Goal: Find specific page/section: Find specific page/section

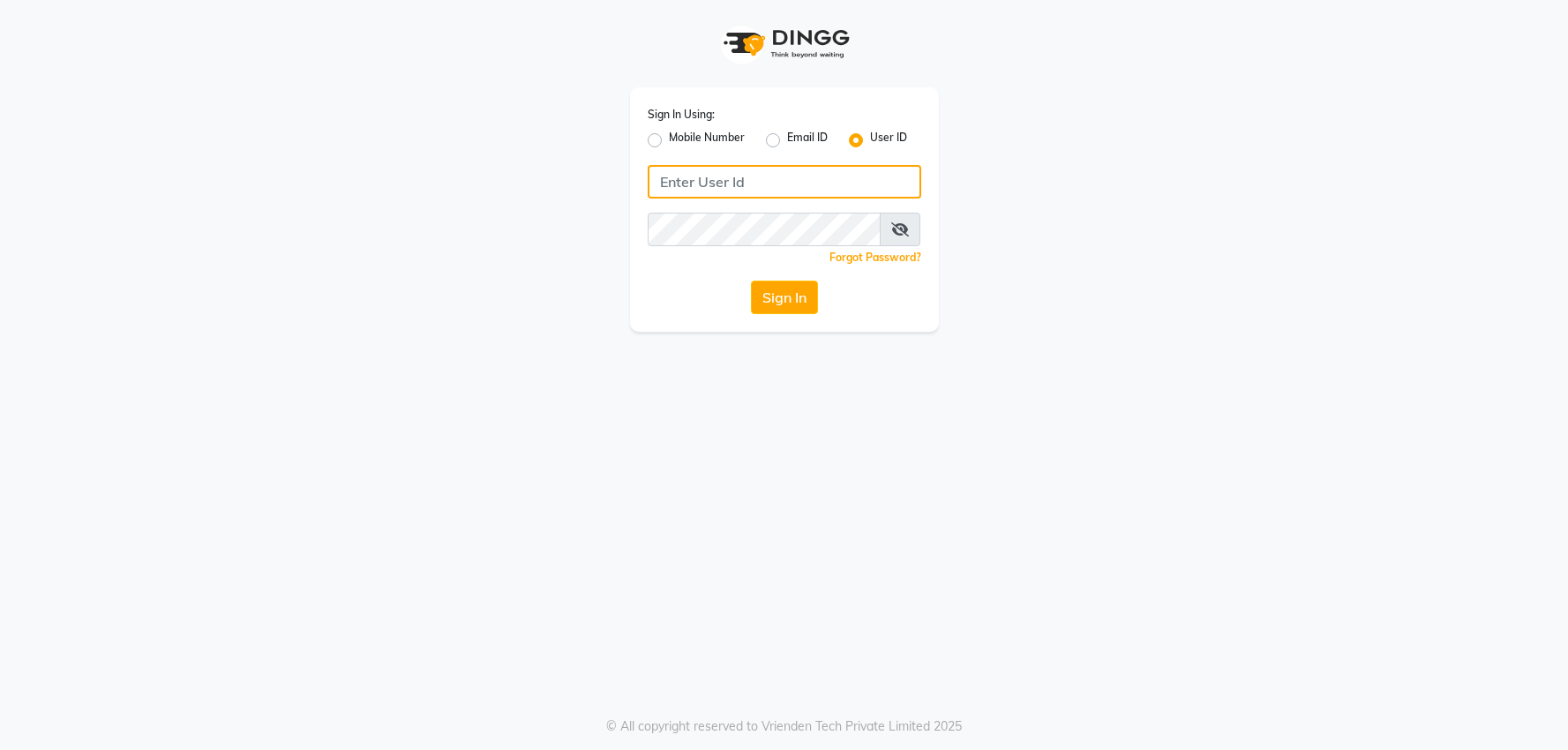
type input "[PERSON_NAME]"
click at [801, 301] on button "Sign In" at bounding box center [784, 298] width 67 height 34
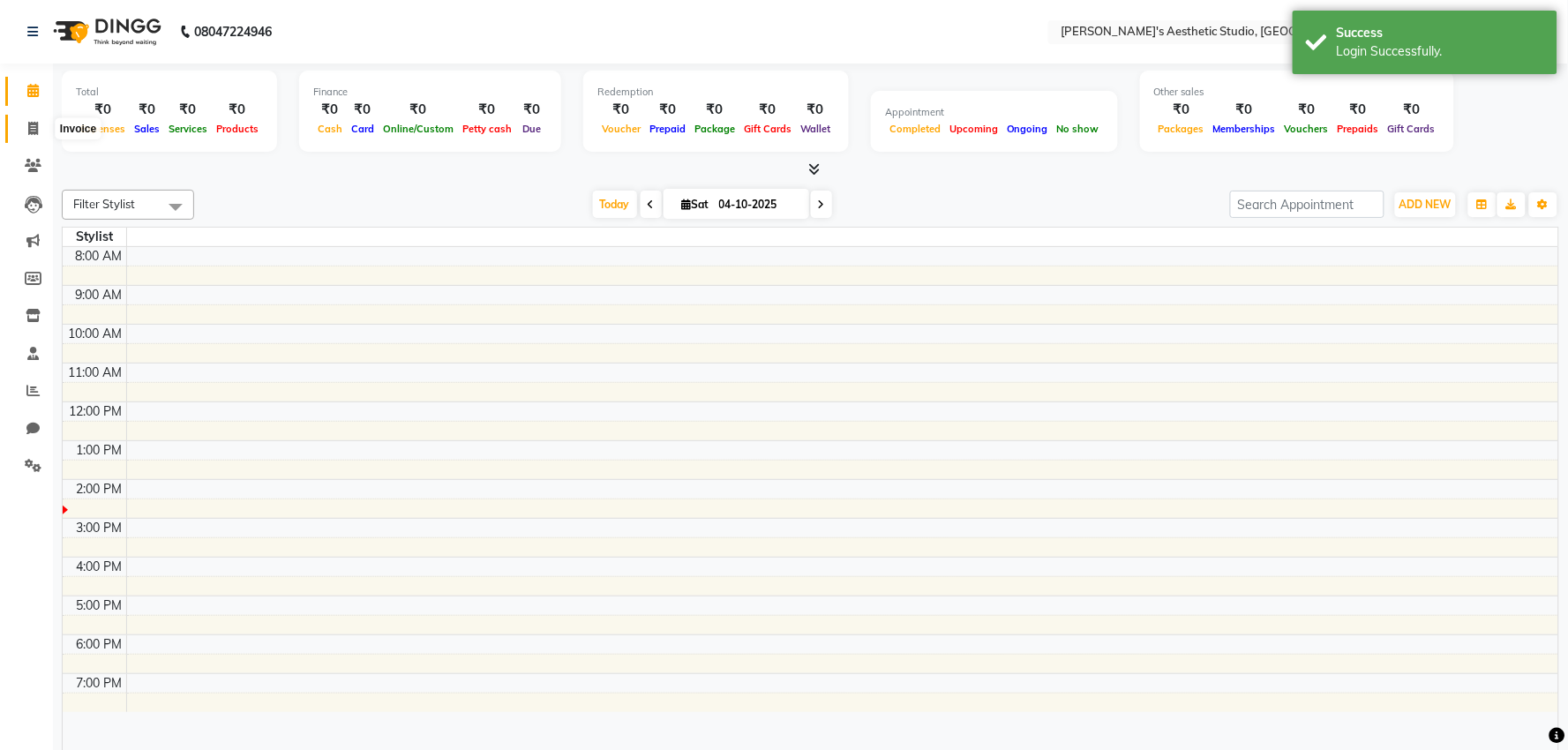
select select "en"
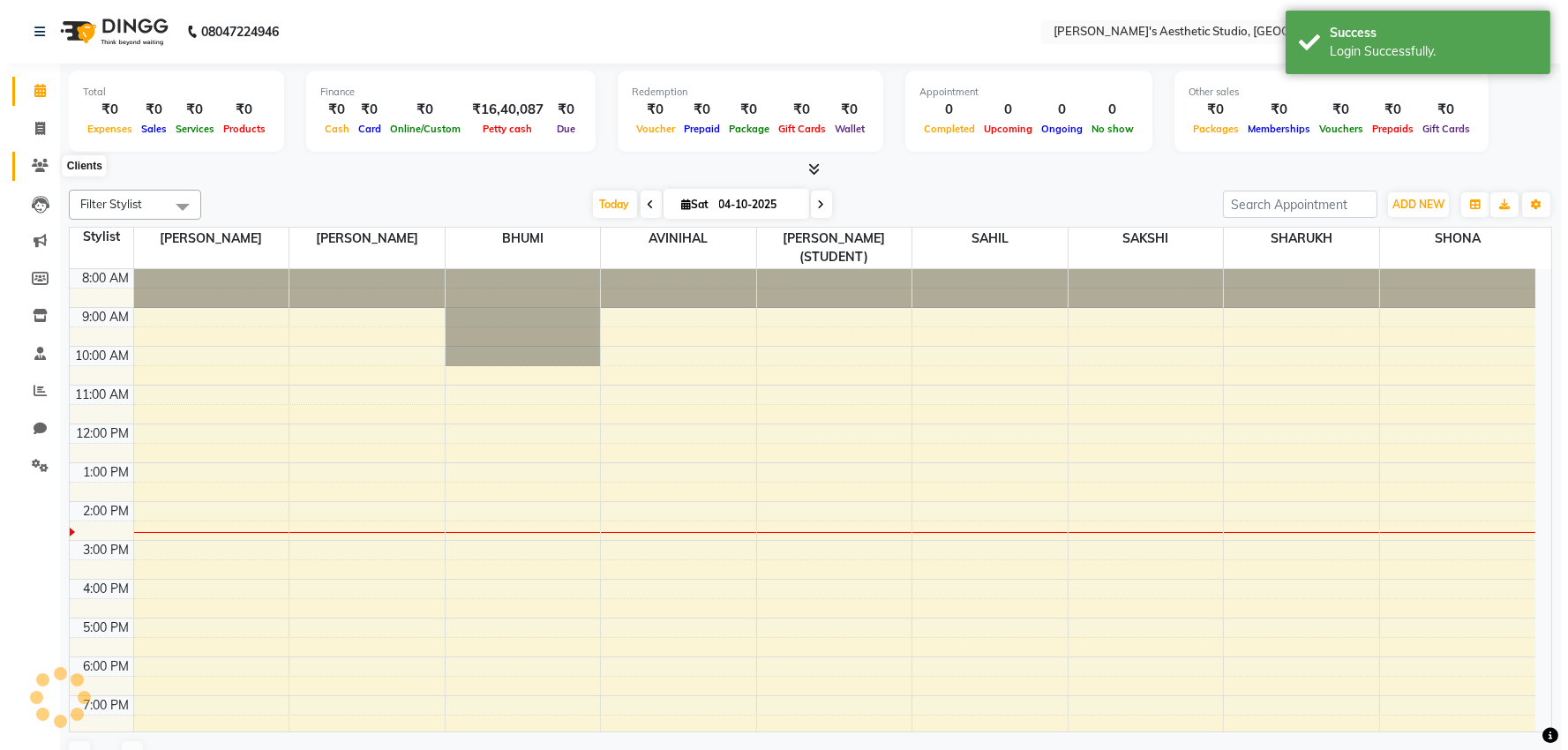
scroll to position [44, 0]
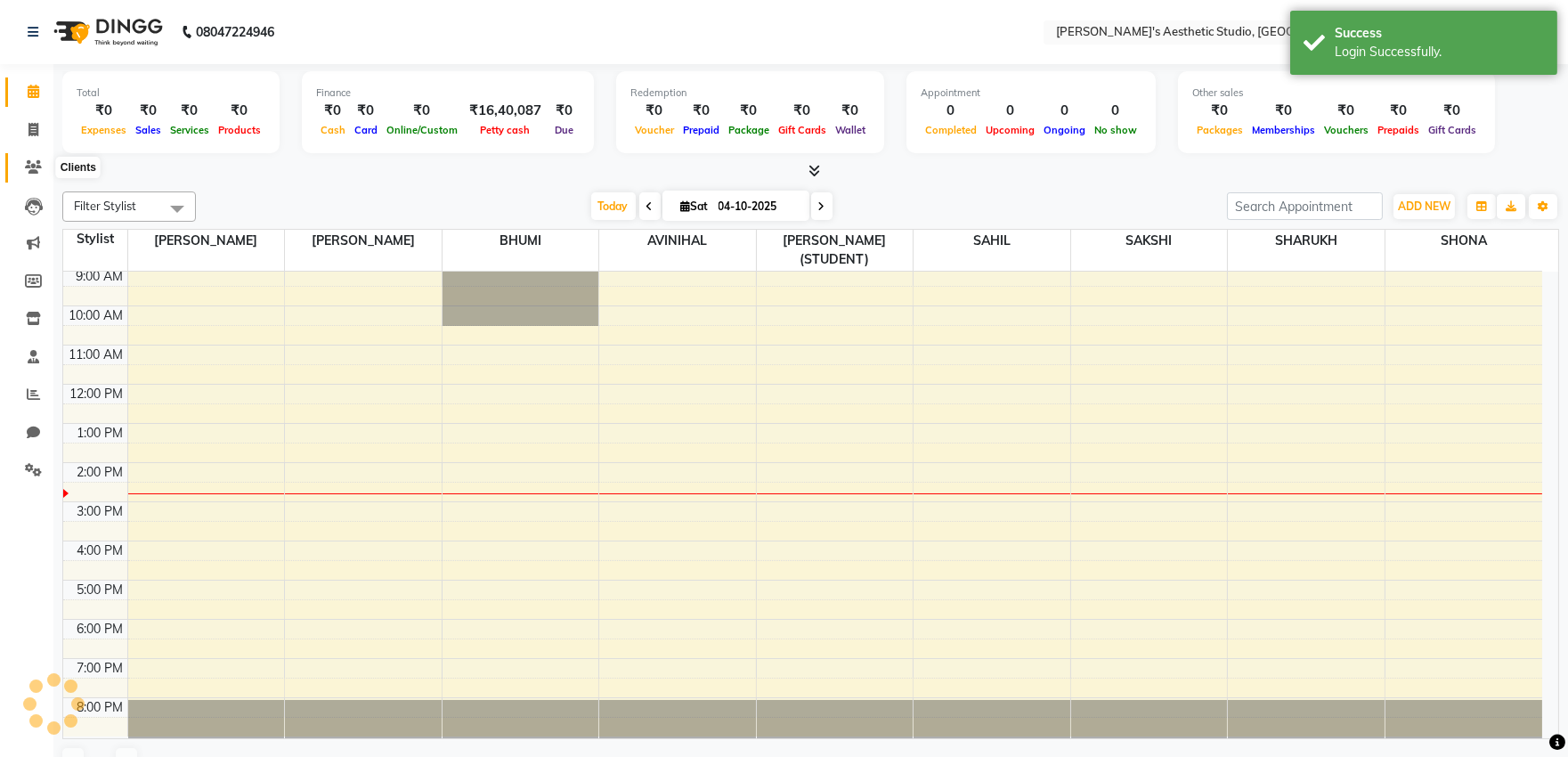
click at [28, 166] on icon at bounding box center [33, 167] width 17 height 13
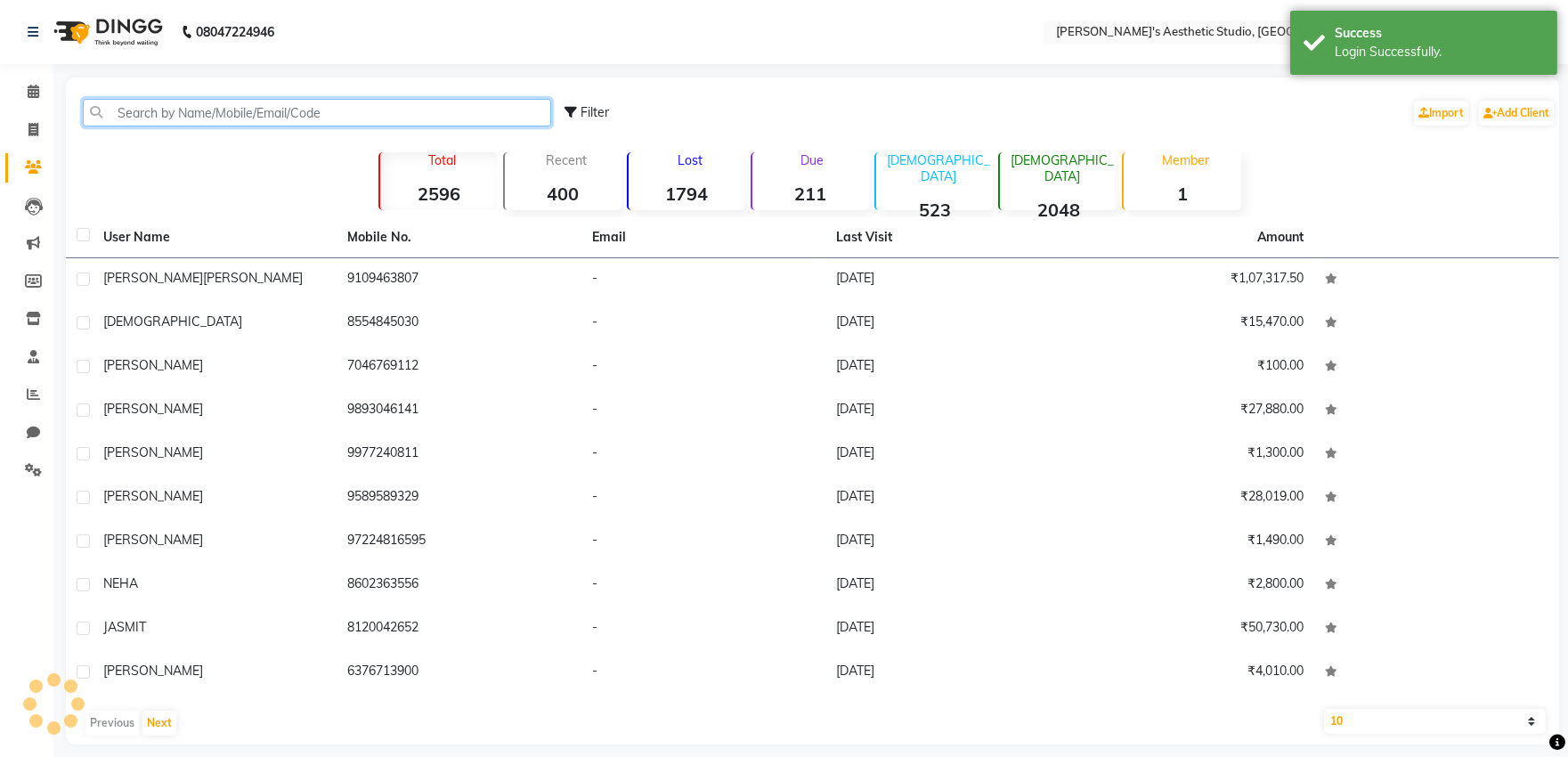
click at [125, 113] on input "text" at bounding box center [316, 113] width 468 height 28
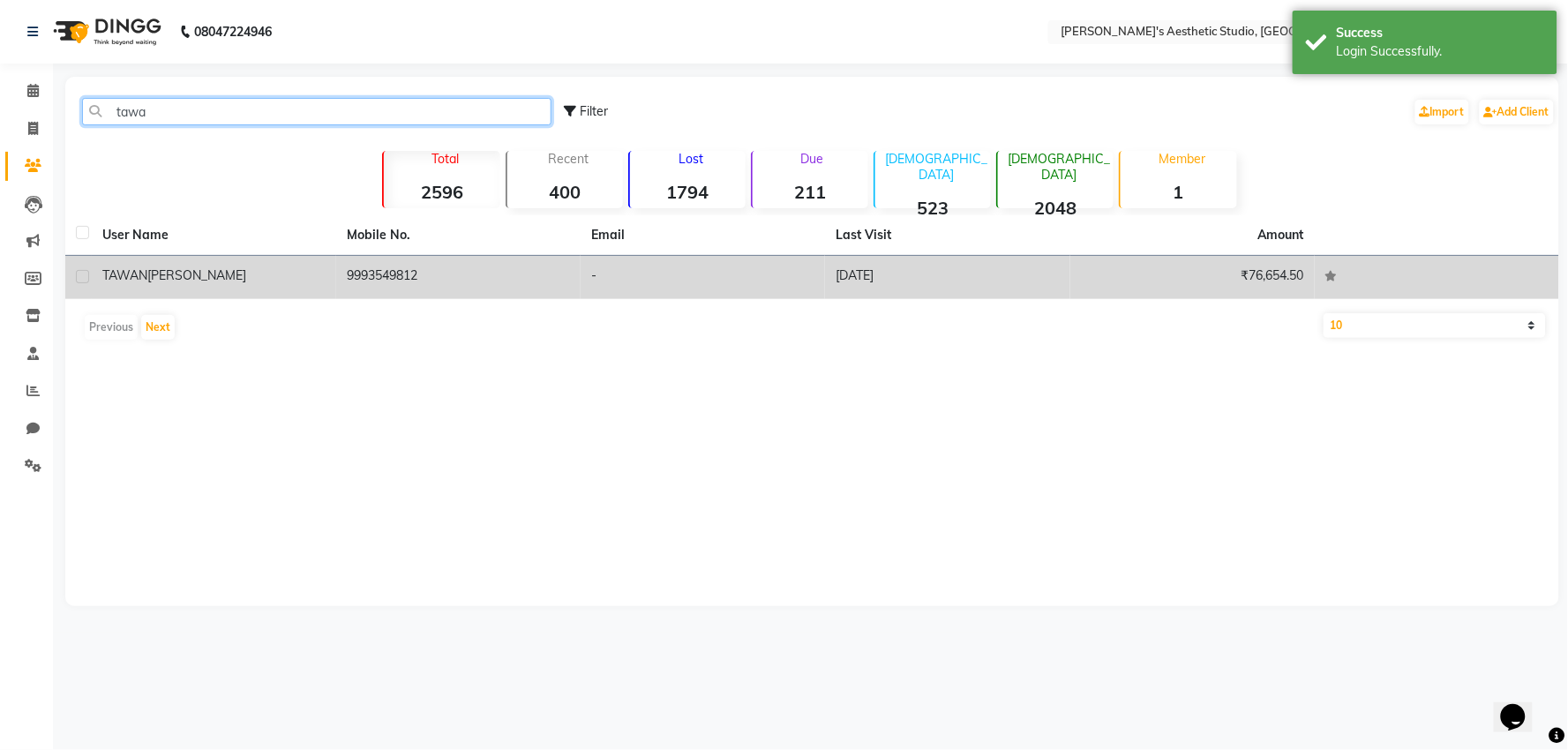
type input "tawa"
click at [213, 278] on div "[PERSON_NAME]" at bounding box center [213, 276] width 223 height 19
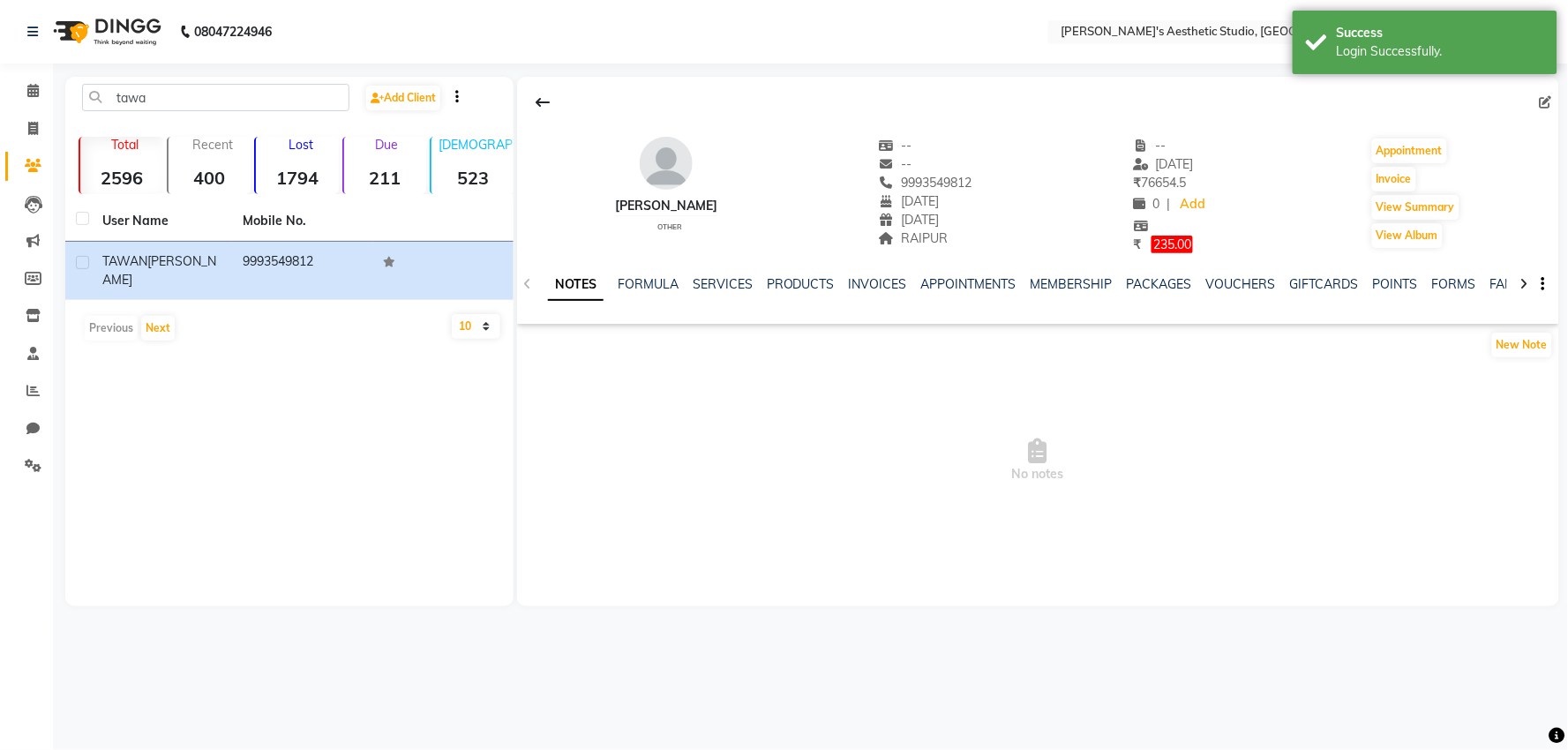
click at [1269, 276] on ul "NOTES FORMULA SERVICES PRODUCTS INVOICES APPOINTMENTS MEMBERSHIP PACKAGES VOUCH…" at bounding box center [1108, 284] width 1120 height 19
click at [1266, 280] on link "VOUCHERS" at bounding box center [1241, 283] width 70 height 16
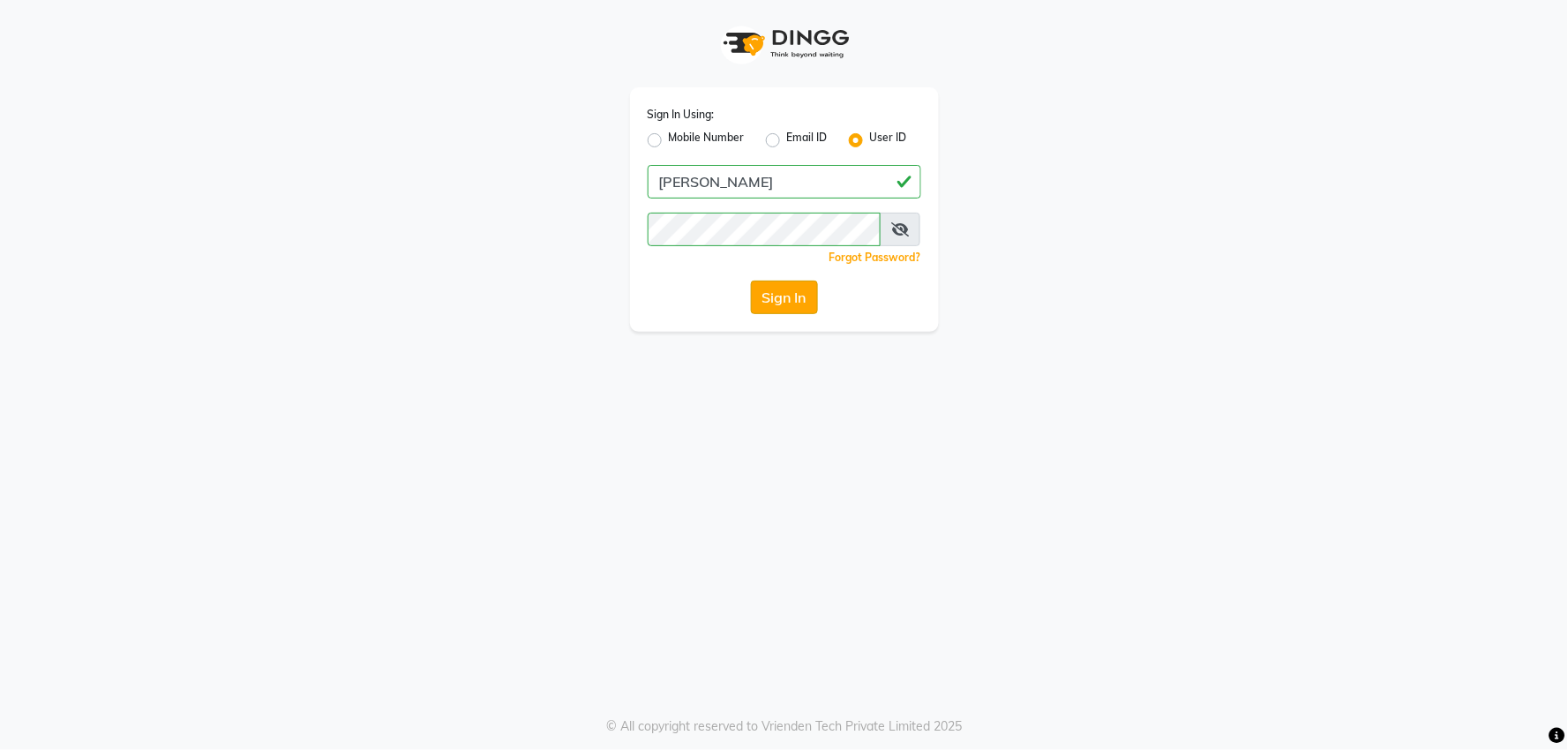
click at [784, 296] on button "Sign In" at bounding box center [784, 298] width 67 height 34
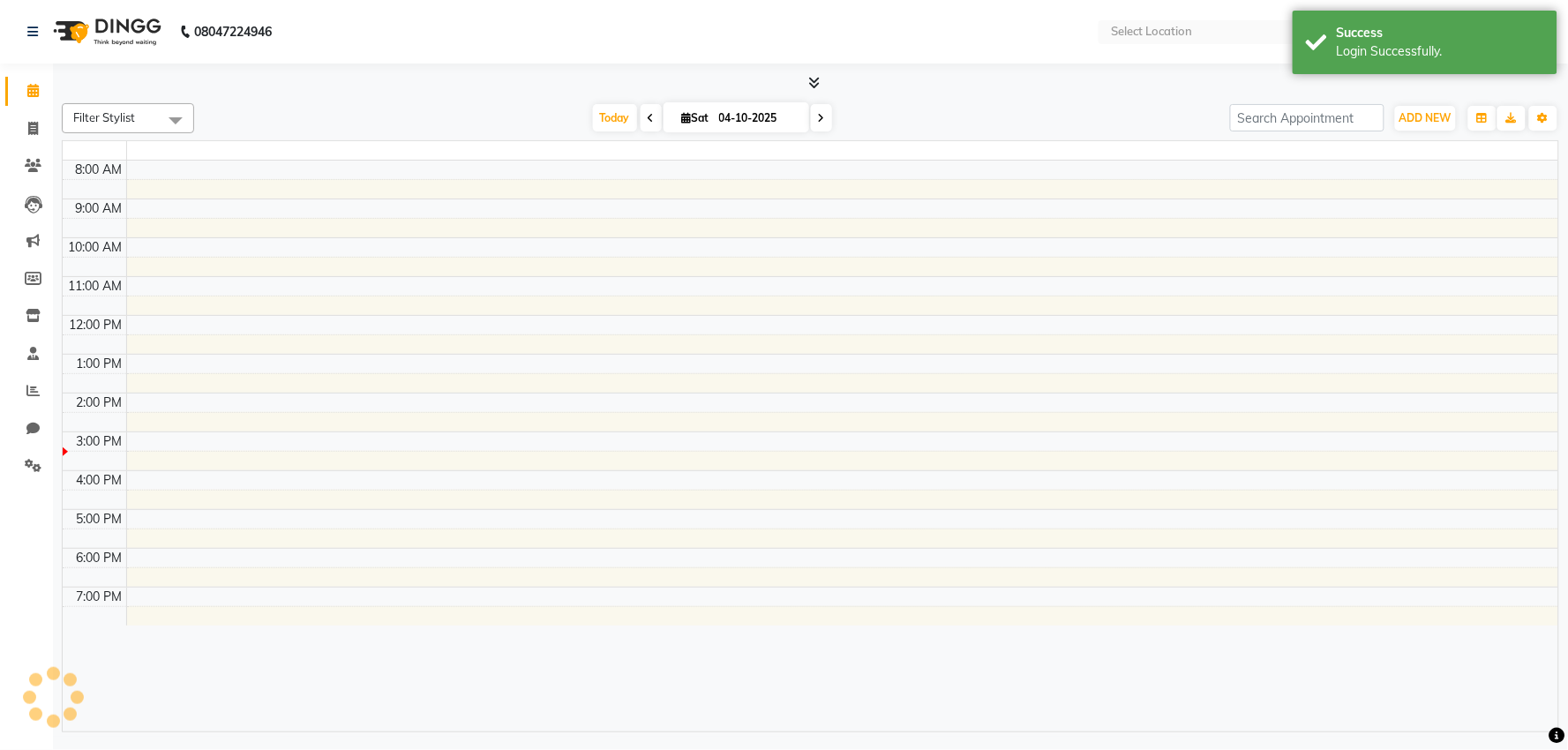
select select "en"
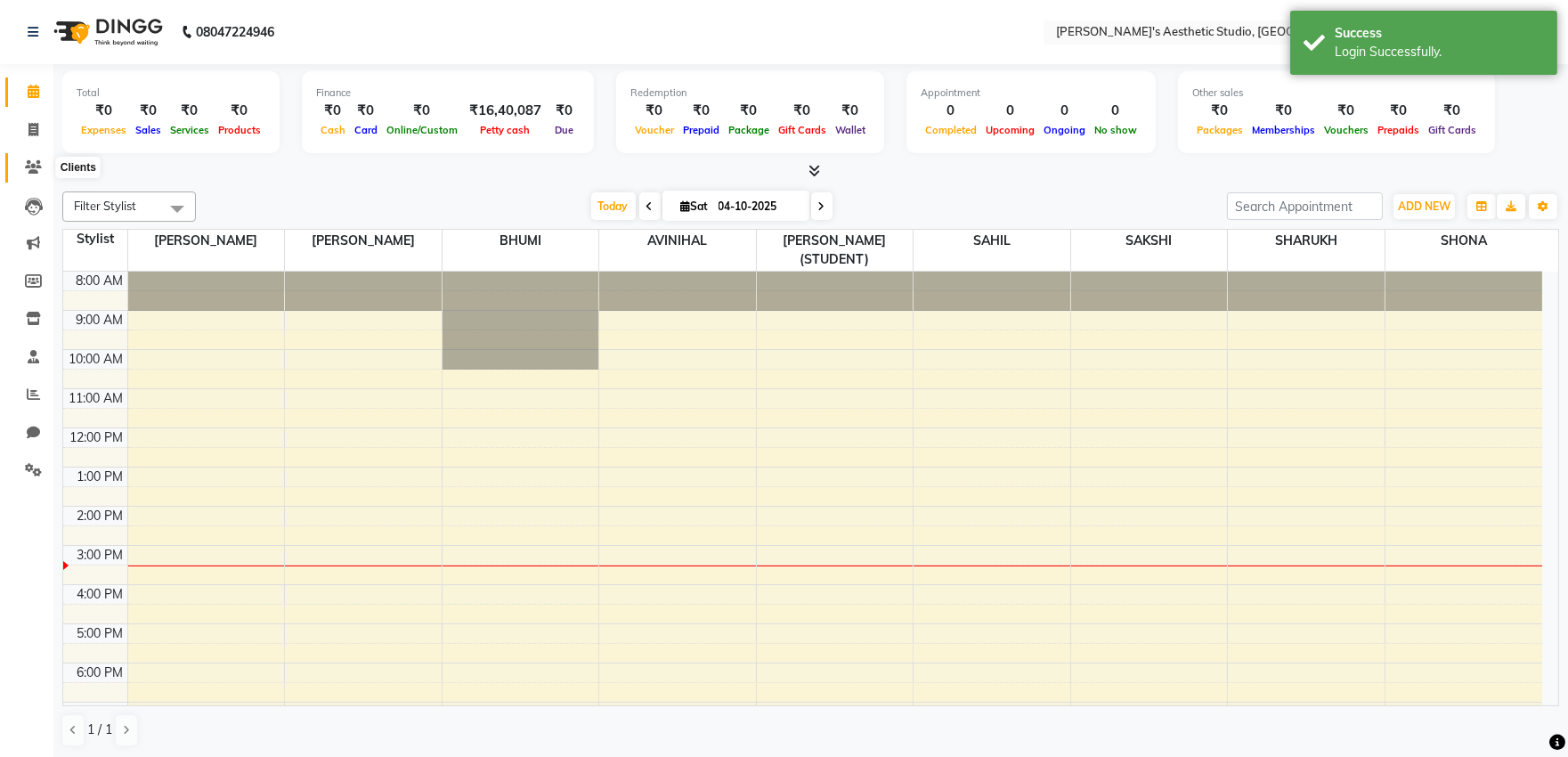
click at [37, 175] on span at bounding box center [33, 167] width 31 height 20
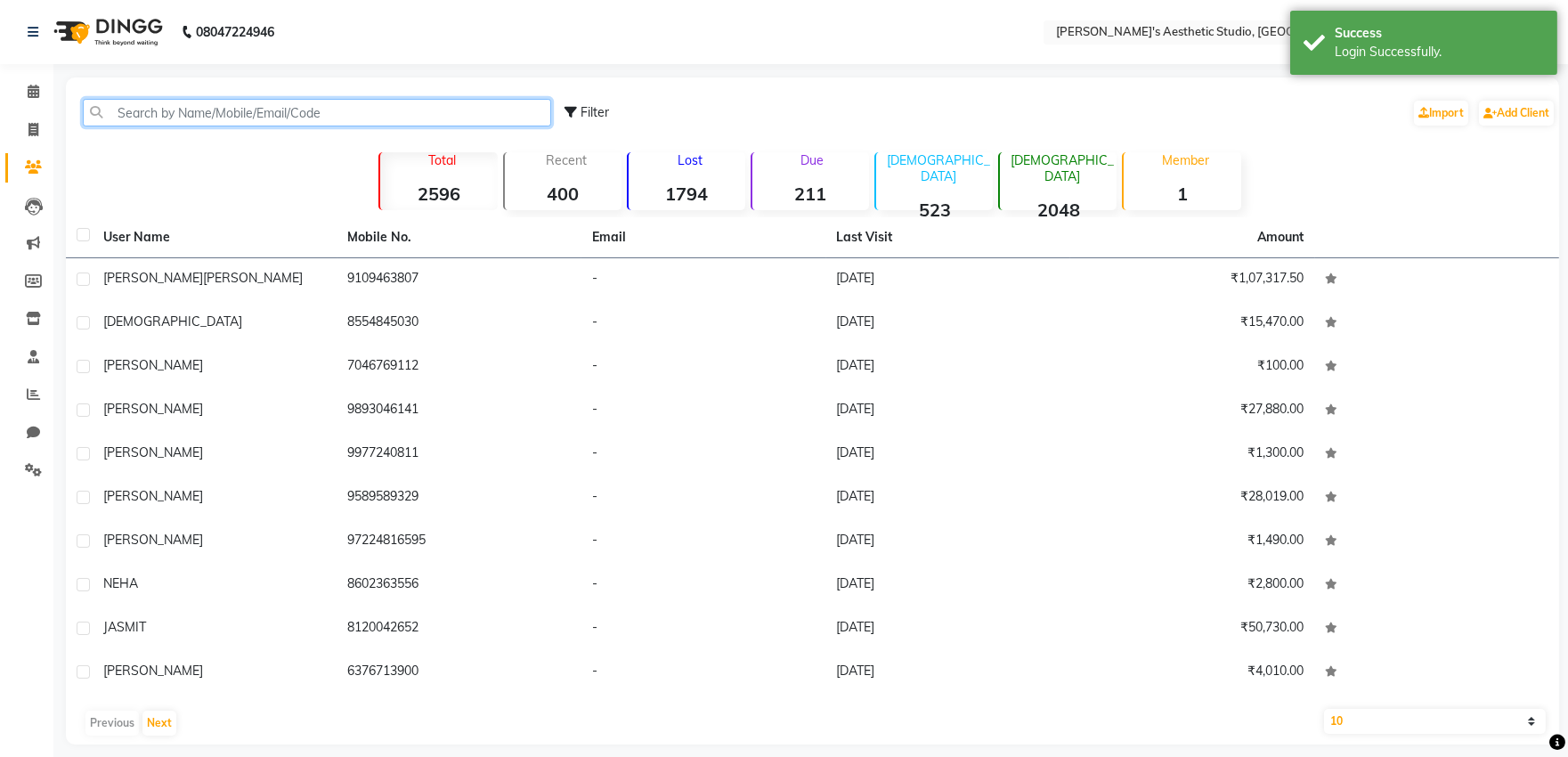
click at [271, 121] on input "text" at bounding box center [316, 113] width 468 height 28
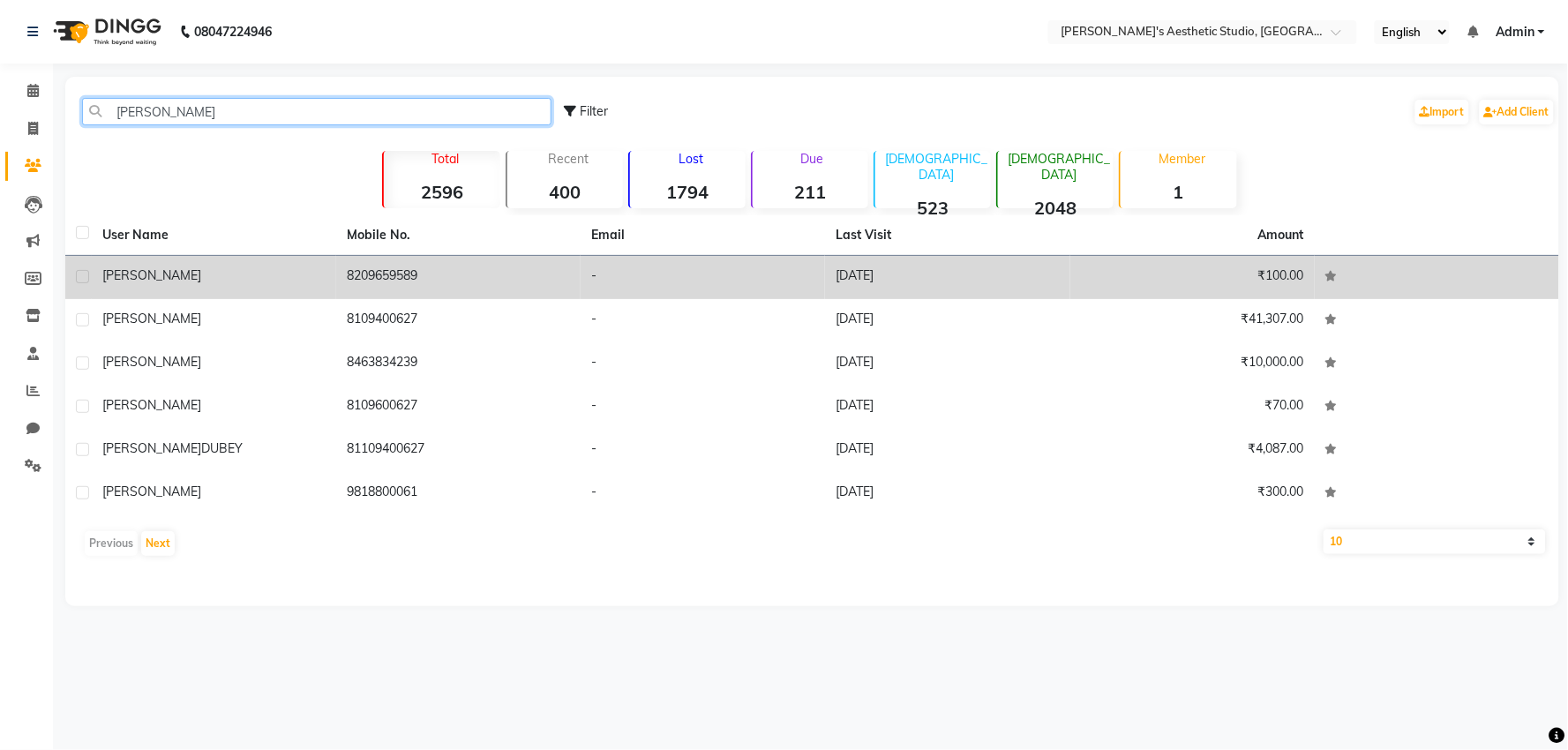
type input "[PERSON_NAME]"
click at [311, 264] on td "[PERSON_NAME]" at bounding box center [213, 278] width 245 height 43
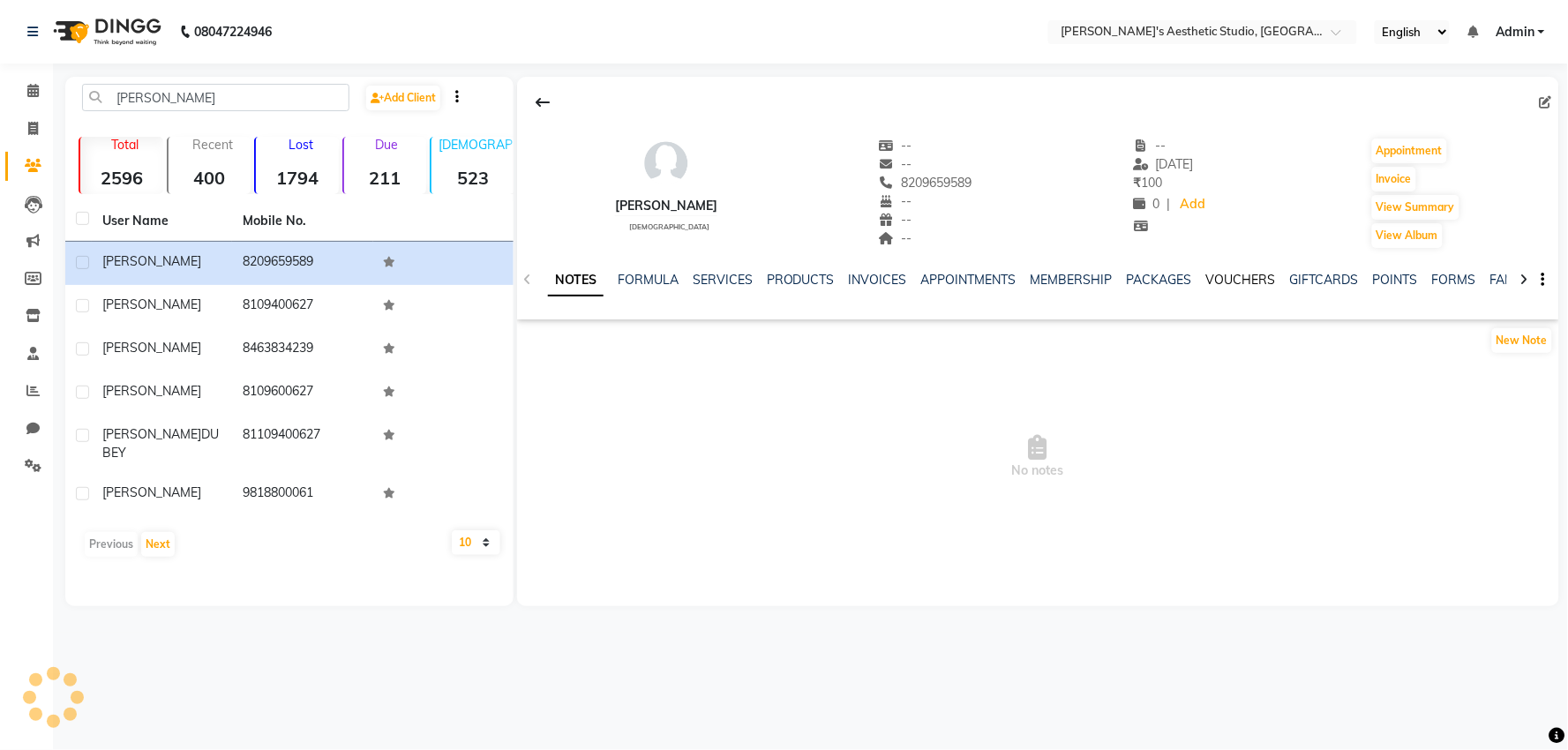
click at [1236, 285] on link "VOUCHERS" at bounding box center [1241, 280] width 70 height 16
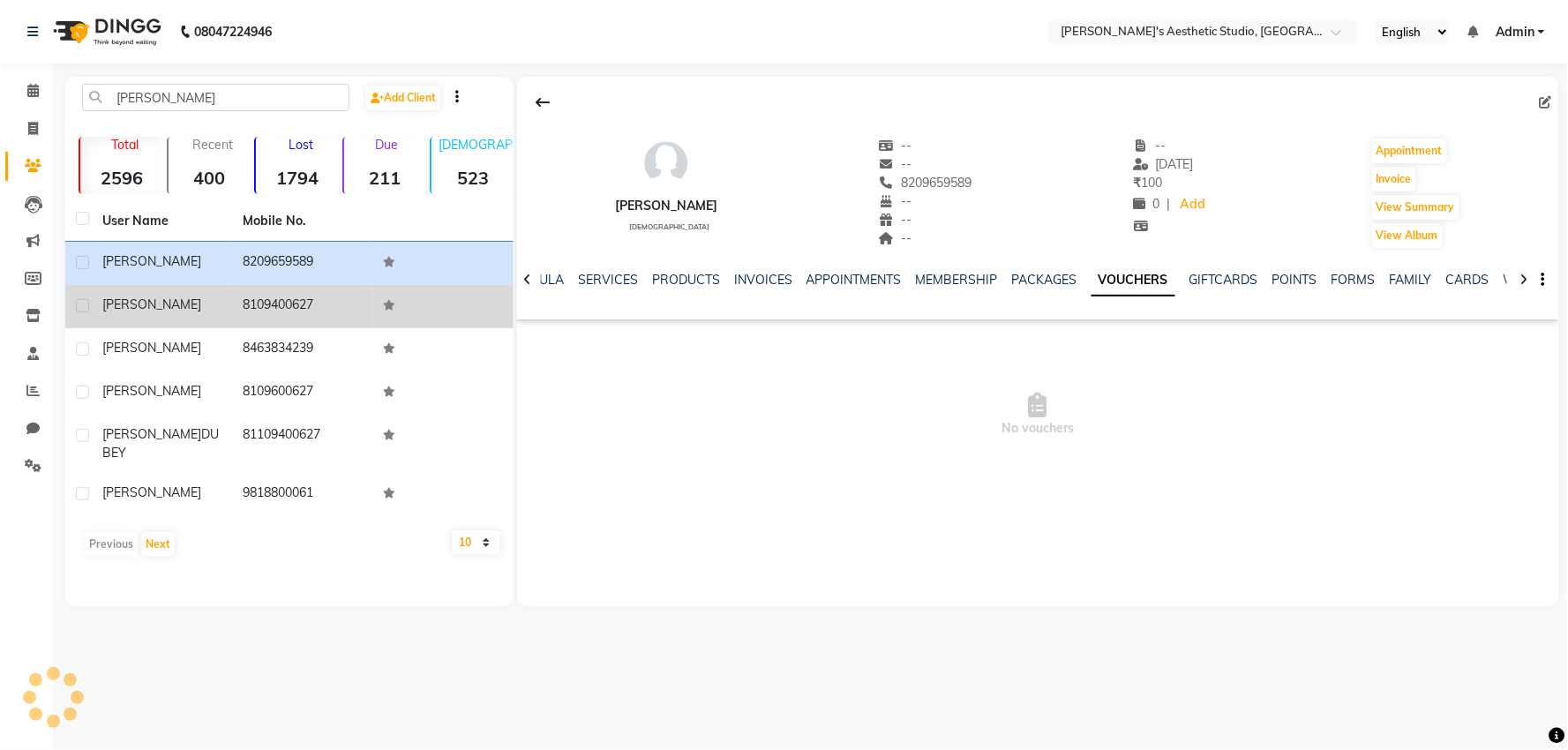
click at [305, 287] on td "8109400627" at bounding box center [302, 307] width 141 height 43
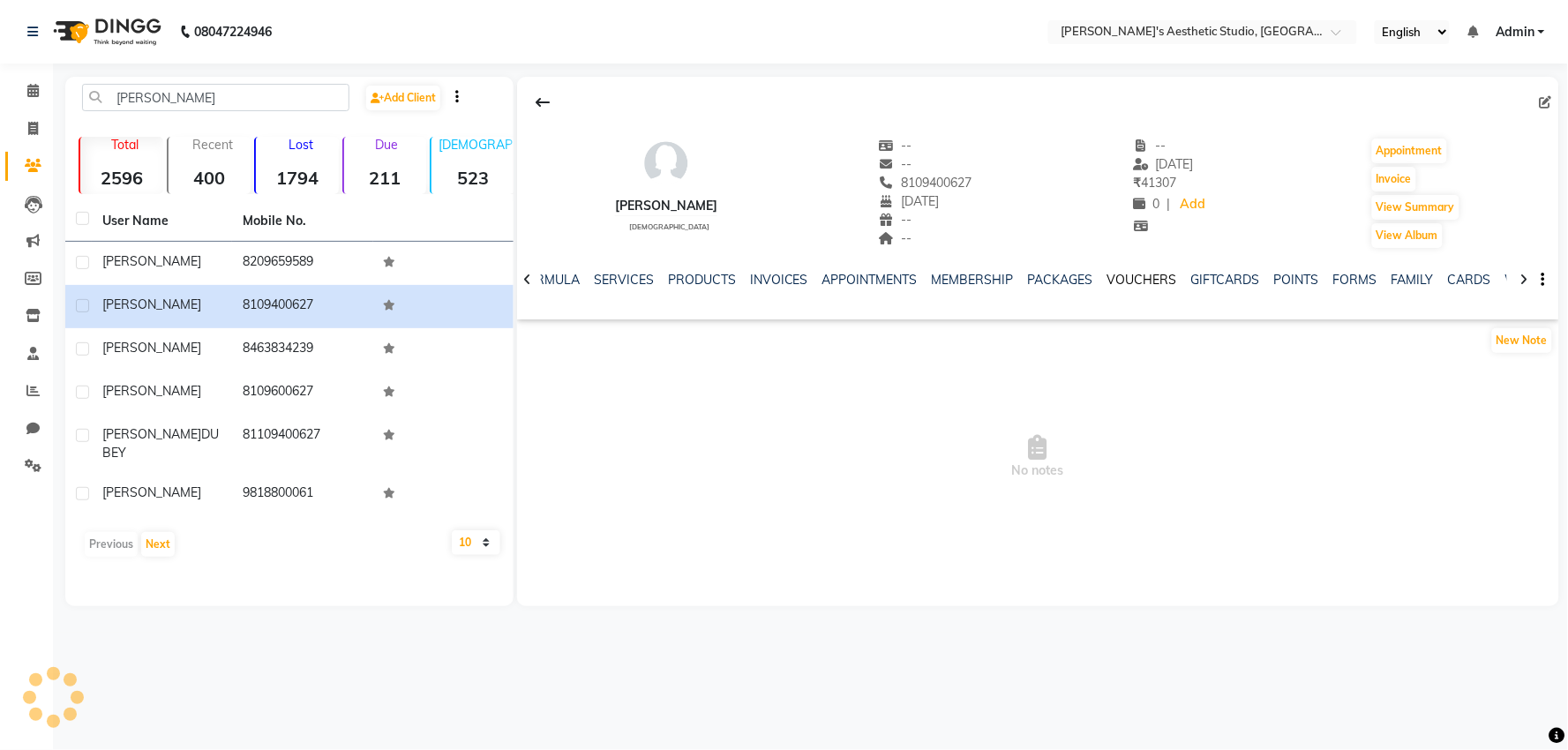
click at [1131, 283] on link "VOUCHERS" at bounding box center [1142, 280] width 70 height 16
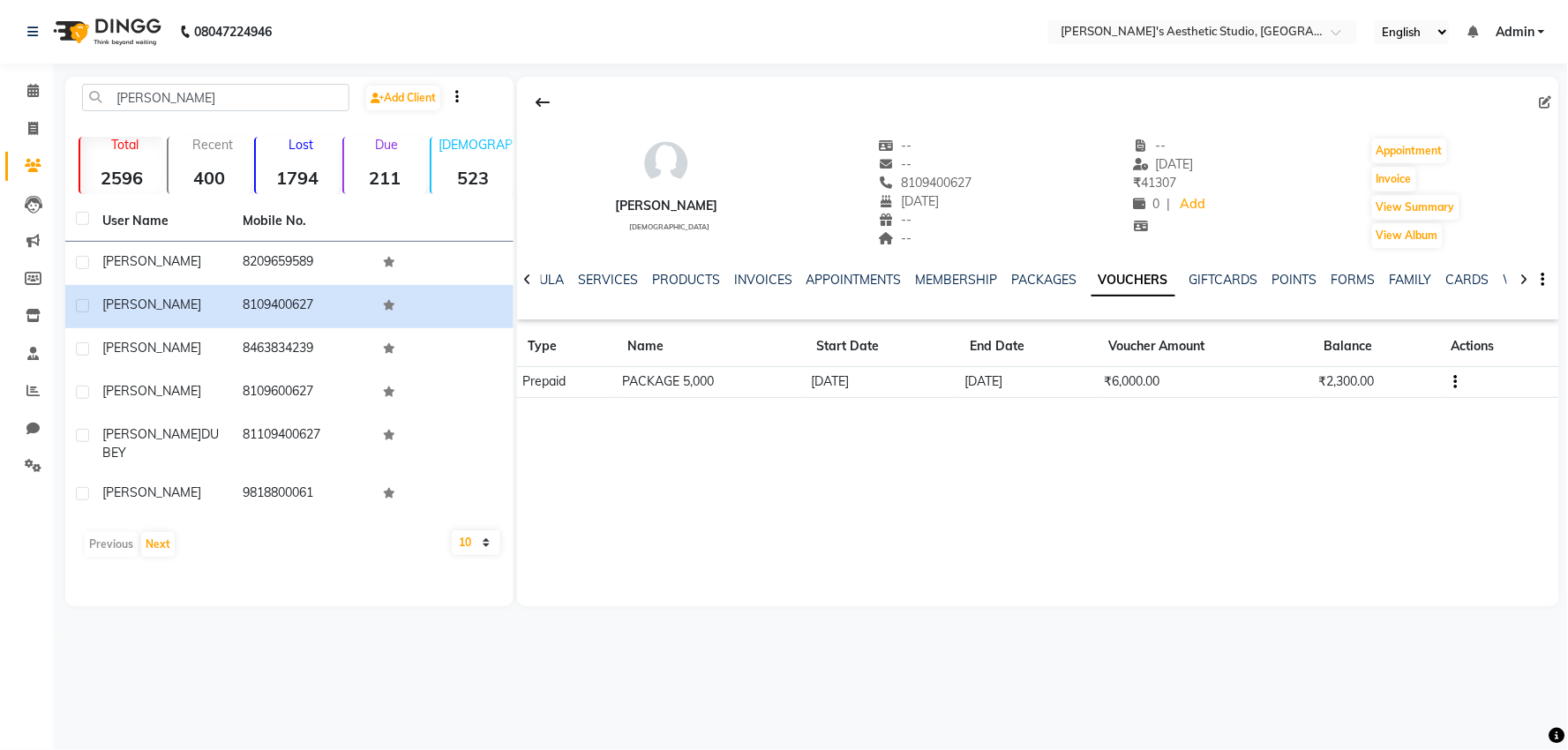
click at [758, 268] on div "NOTES FORMULA SERVICES PRODUCTS INVOICES APPOINTMENTS MEMBERSHIP PACKAGES VOUCH…" at bounding box center [1037, 280] width 1042 height 60
click at [758, 272] on link "INVOICES" at bounding box center [763, 280] width 59 height 16
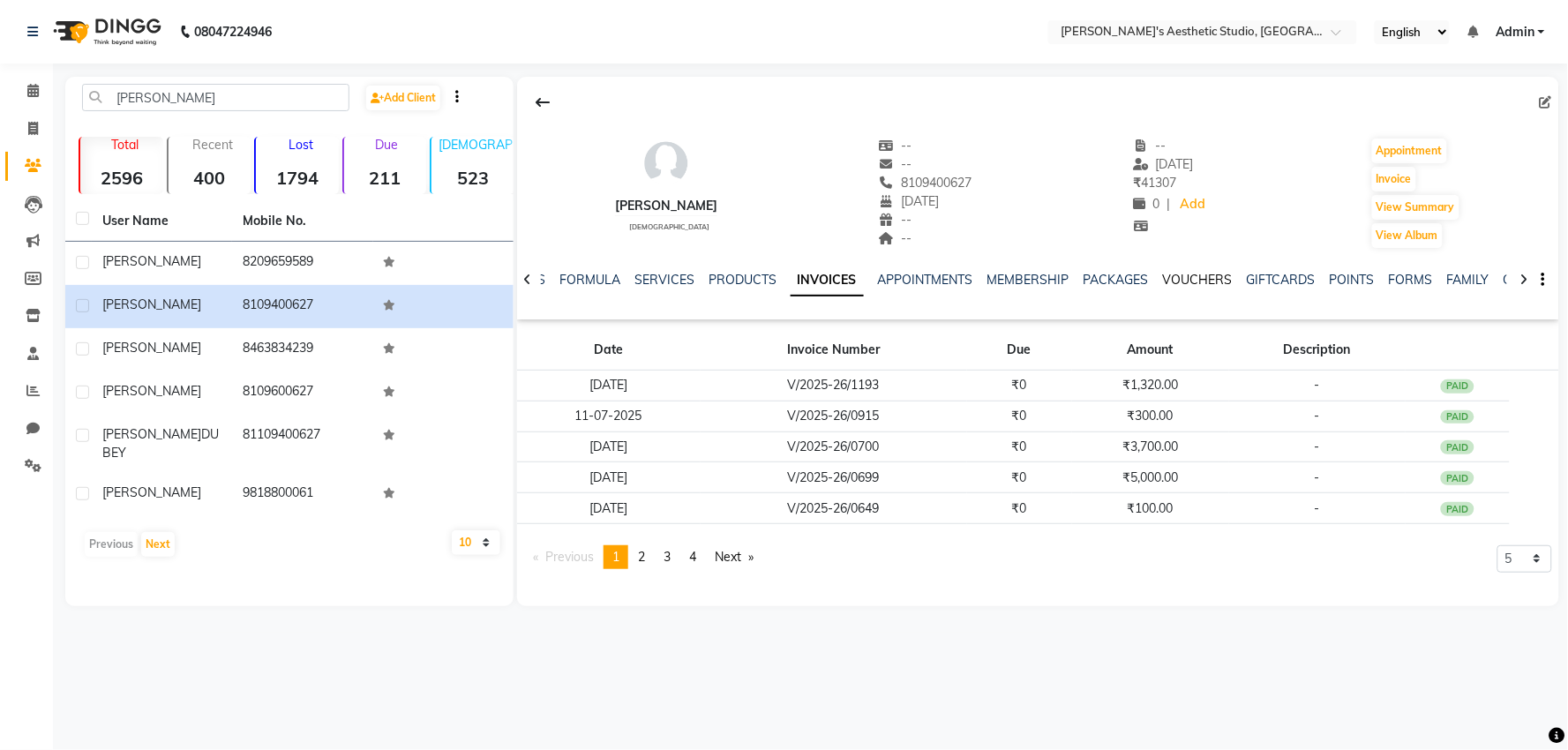
click at [1193, 277] on link "VOUCHERS" at bounding box center [1198, 280] width 70 height 16
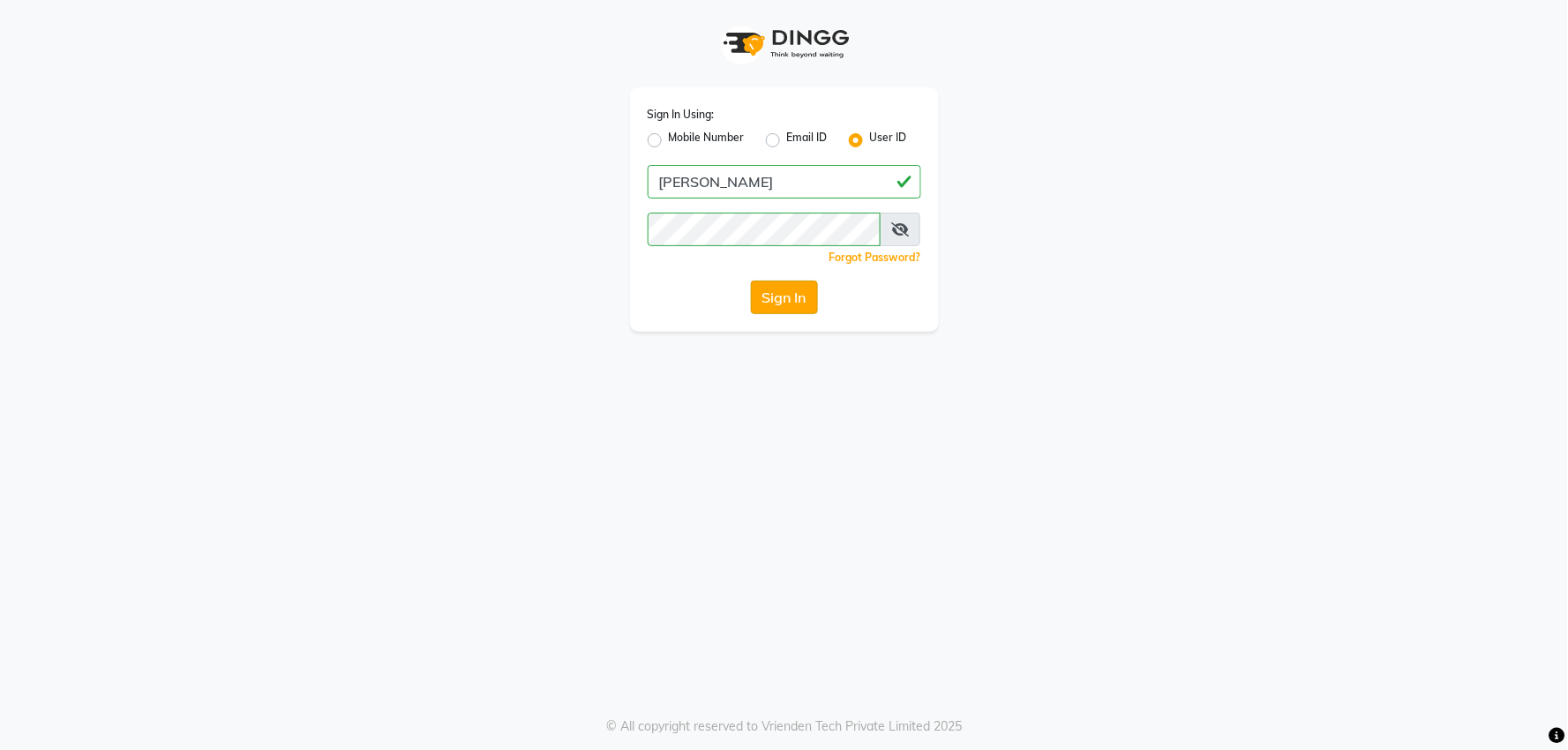
click at [793, 303] on button "Sign In" at bounding box center [784, 298] width 67 height 34
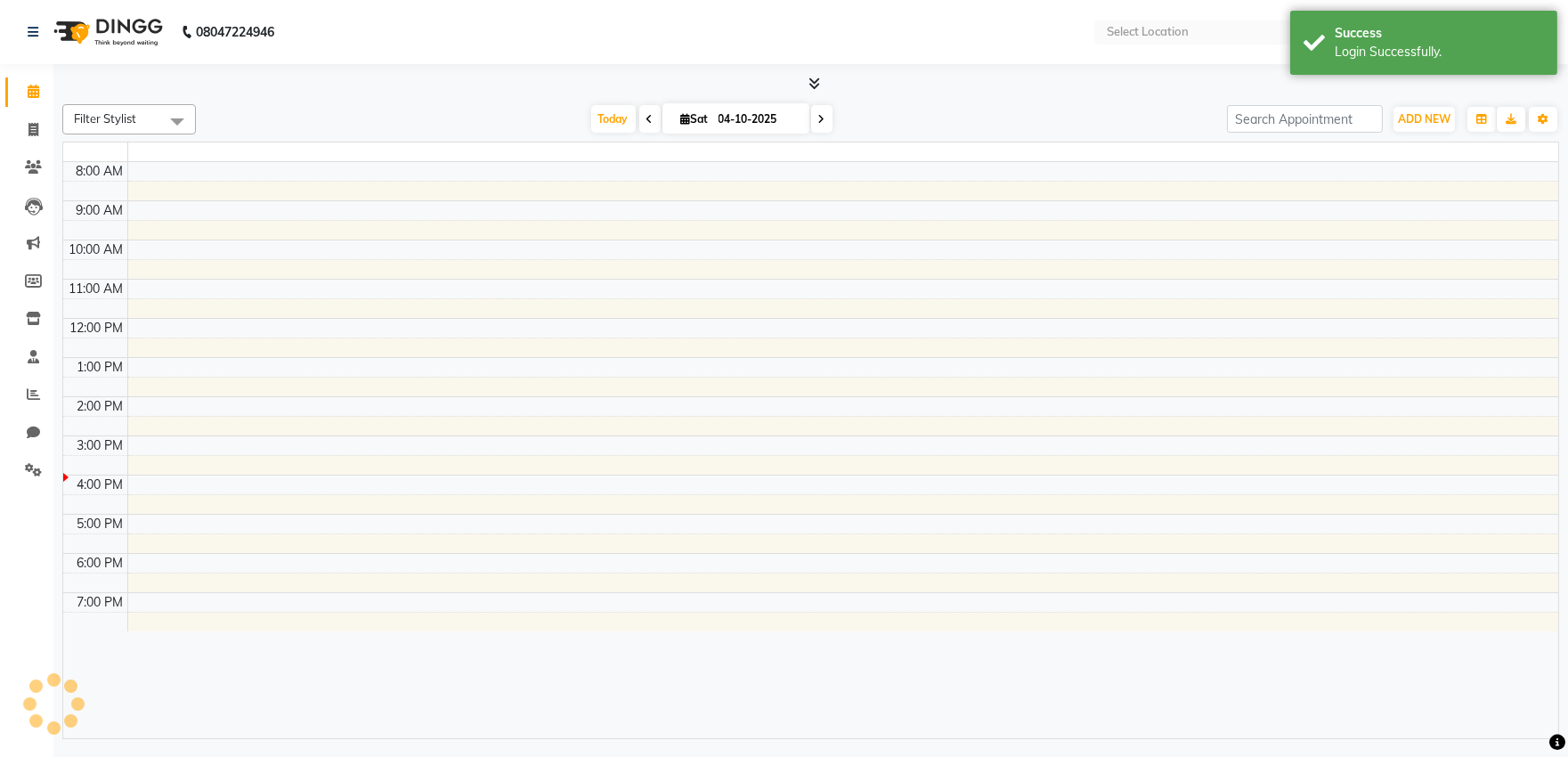
select select "en"
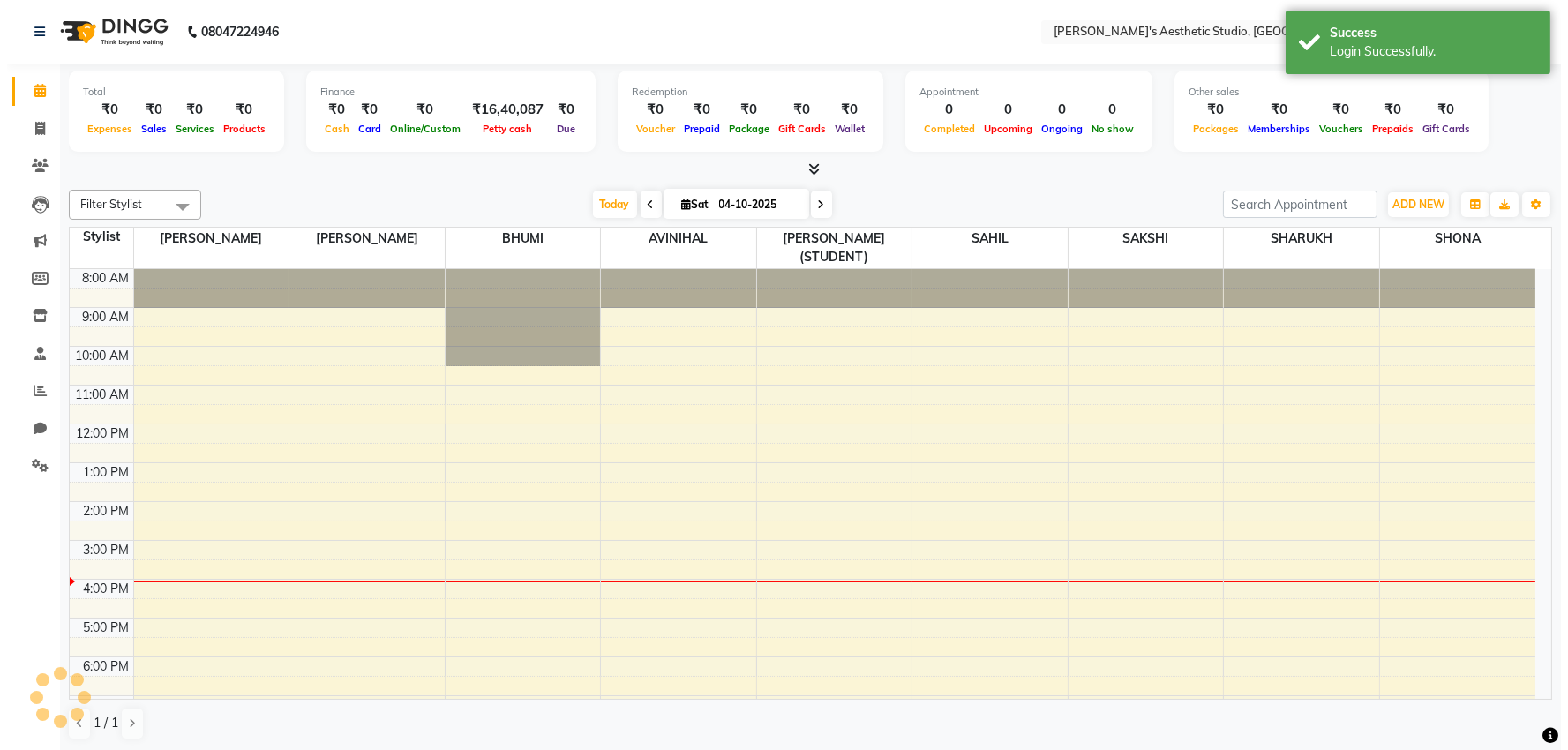
scroll to position [44, 0]
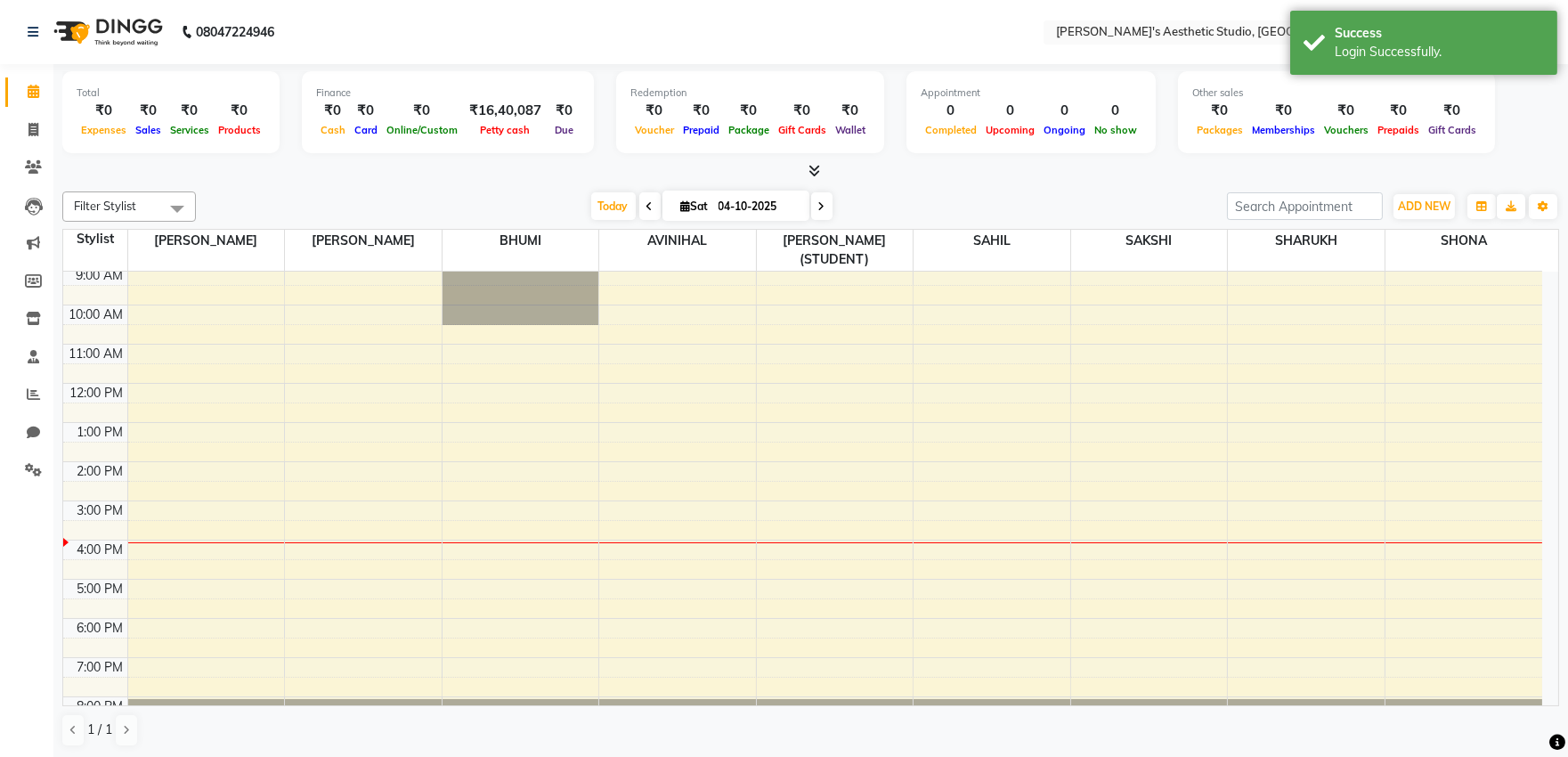
click at [817, 170] on icon at bounding box center [814, 171] width 11 height 13
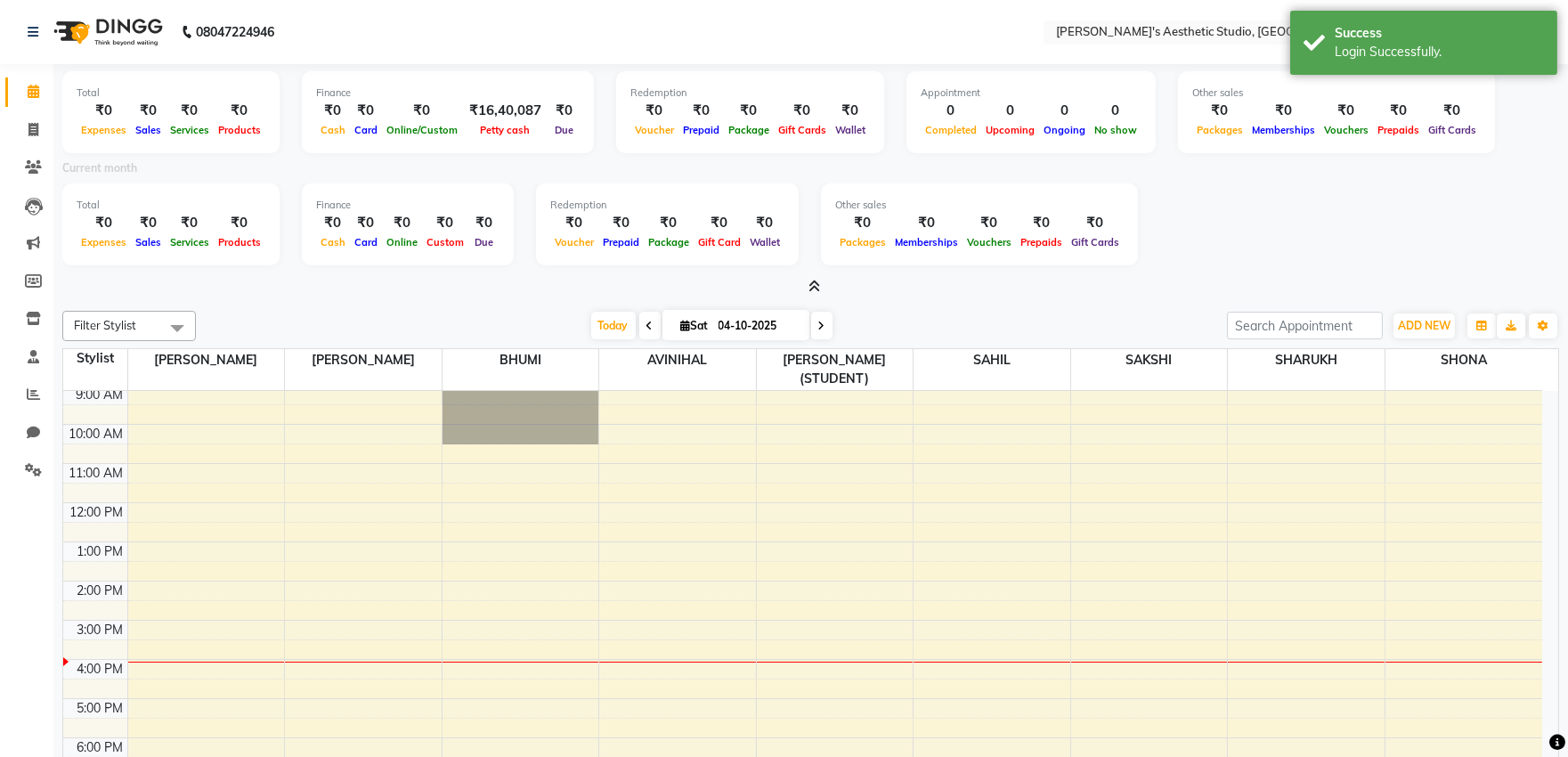
click at [817, 291] on icon at bounding box center [814, 286] width 11 height 13
